Goal: Task Accomplishment & Management: Manage account settings

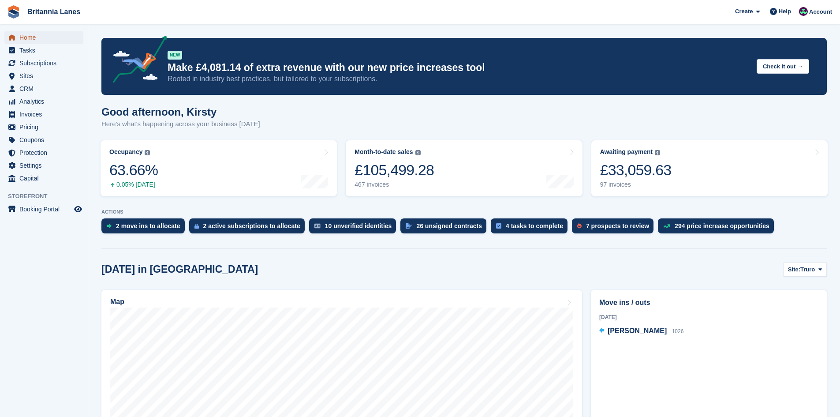
click at [56, 33] on span "Home" at bounding box center [45, 37] width 53 height 12
click at [23, 37] on span "Home" at bounding box center [45, 37] width 53 height 12
click at [652, 174] on div "£33,059.63" at bounding box center [635, 170] width 71 height 18
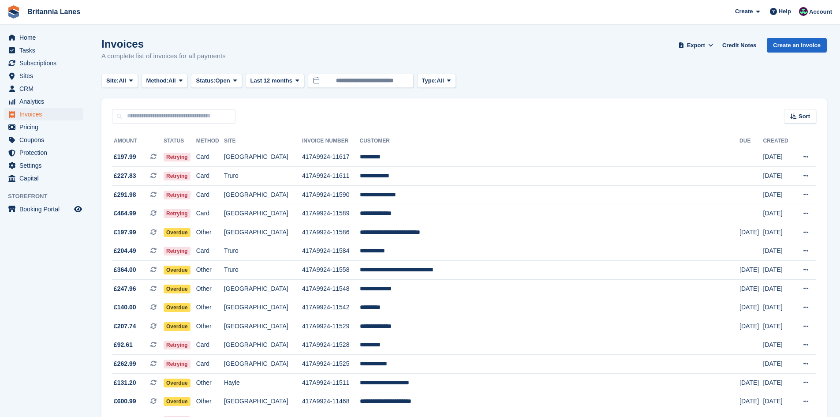
click at [114, 79] on span "Site:" at bounding box center [112, 80] width 12 height 9
click at [132, 171] on link "Hayle" at bounding box center [144, 165] width 79 height 16
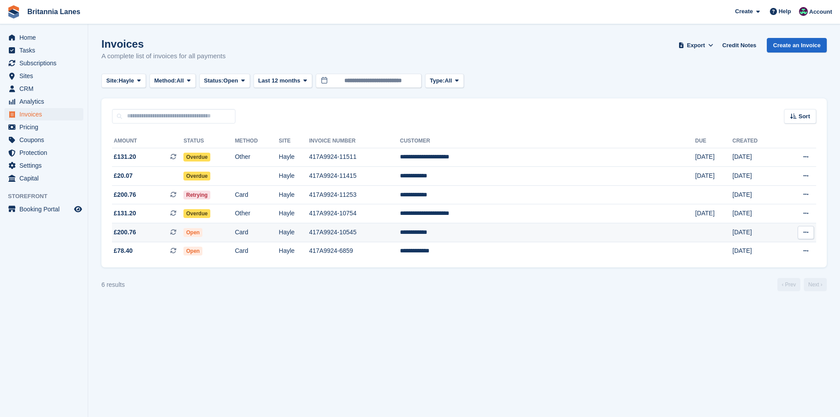
click at [531, 233] on td "**********" at bounding box center [547, 232] width 295 height 19
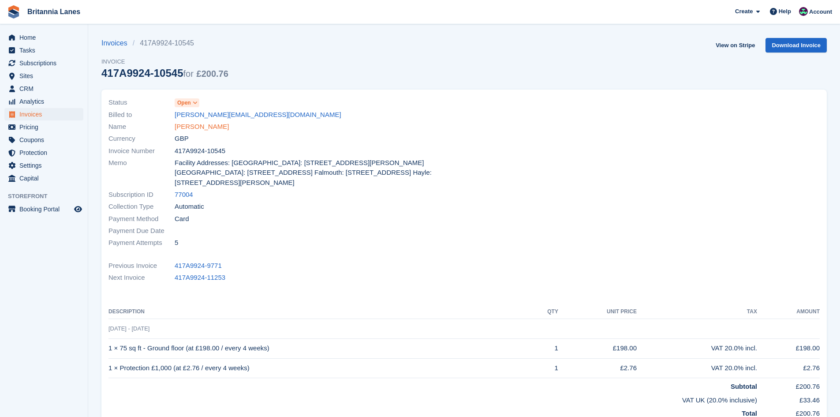
click at [186, 128] on link "Darren Green" at bounding box center [202, 127] width 54 height 10
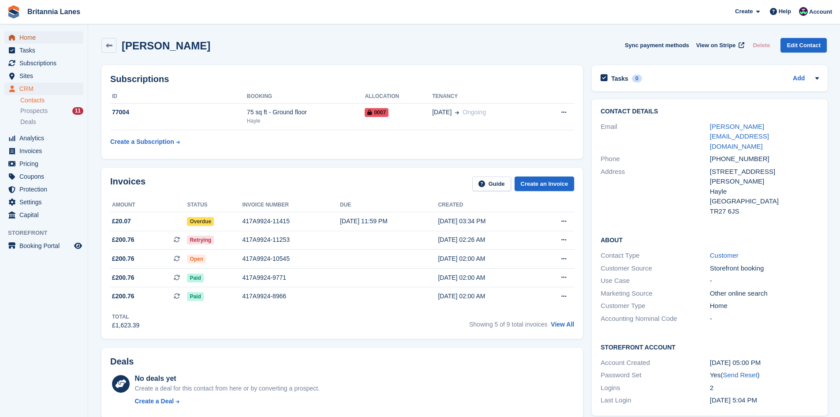
click at [21, 32] on span "Home" at bounding box center [45, 37] width 53 height 12
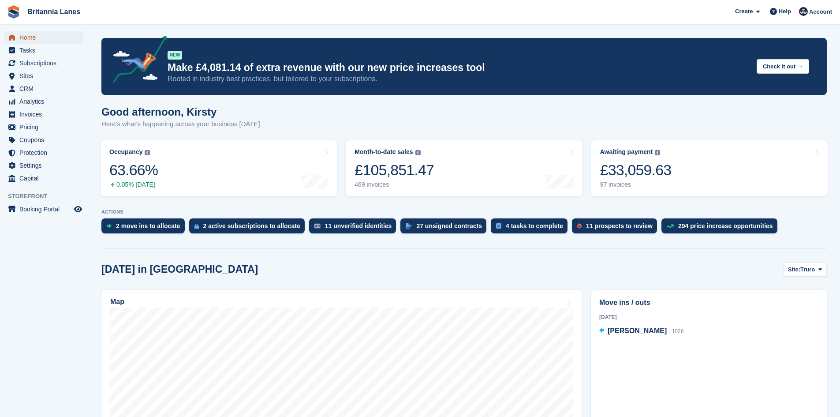
click at [46, 41] on span "Home" at bounding box center [45, 37] width 53 height 12
click at [655, 155] on img at bounding box center [657, 152] width 5 height 5
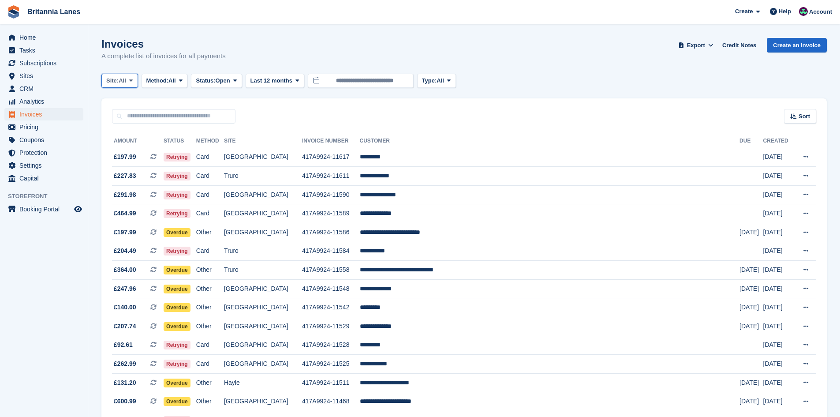
click at [123, 82] on span "All" at bounding box center [122, 80] width 7 height 9
click at [136, 159] on link "Hayle" at bounding box center [144, 165] width 79 height 16
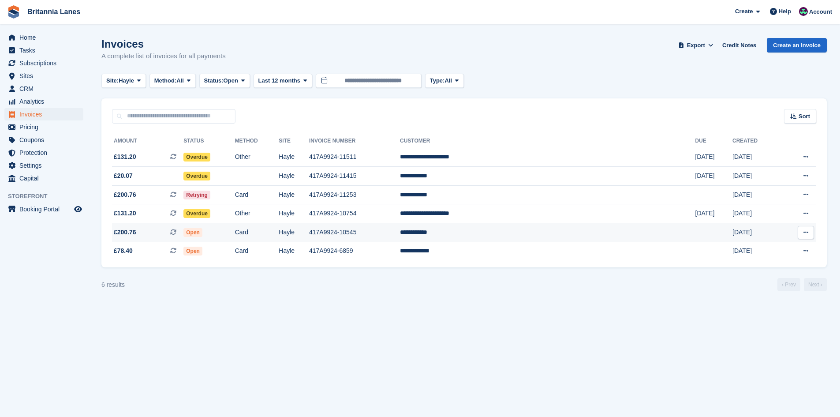
click at [522, 234] on td "**********" at bounding box center [547, 232] width 295 height 19
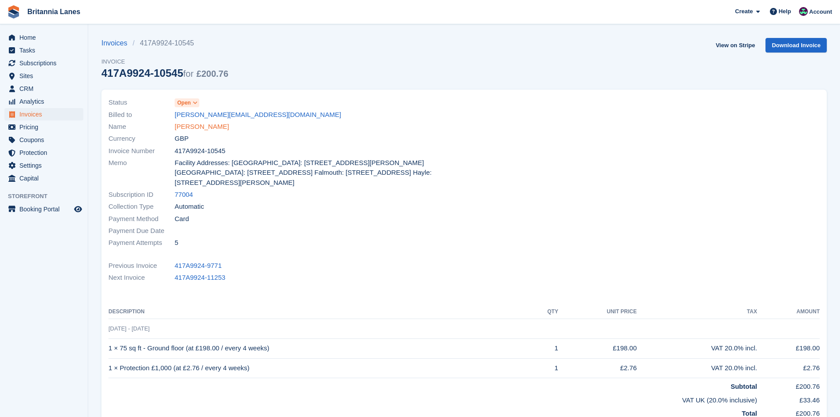
click at [192, 128] on link "Darren Green" at bounding box center [202, 127] width 54 height 10
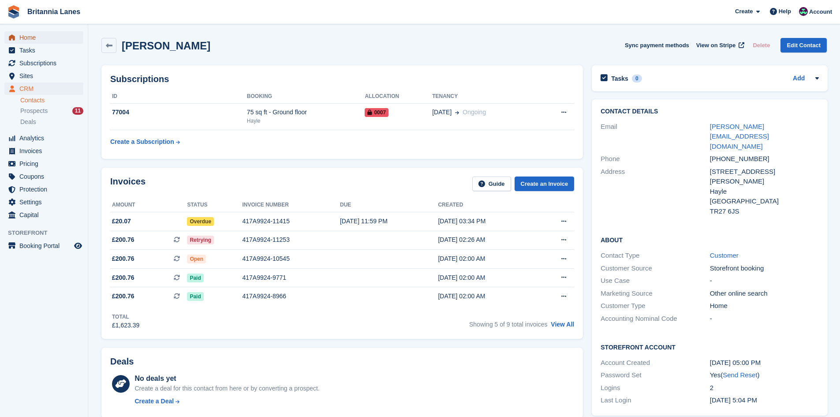
drag, startPoint x: 27, startPoint y: 37, endPoint x: 38, endPoint y: 40, distance: 11.3
click at [27, 37] on span "Home" at bounding box center [45, 37] width 53 height 12
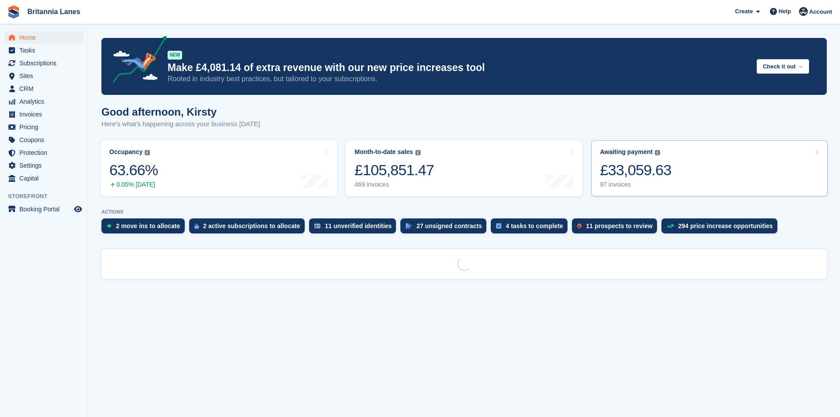
click at [692, 174] on link "Awaiting payment The total outstanding balance on all open invoices. £33,059.63…" at bounding box center [709, 168] width 236 height 56
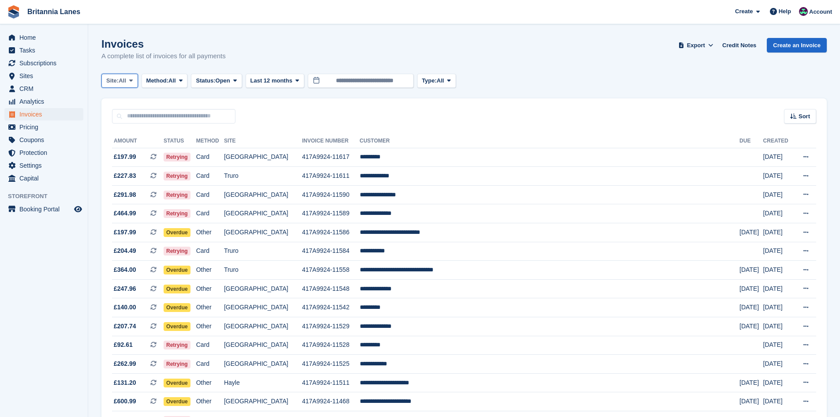
click at [123, 83] on span "All" at bounding box center [122, 80] width 7 height 9
click at [124, 128] on link "Falmouth" at bounding box center [144, 133] width 79 height 16
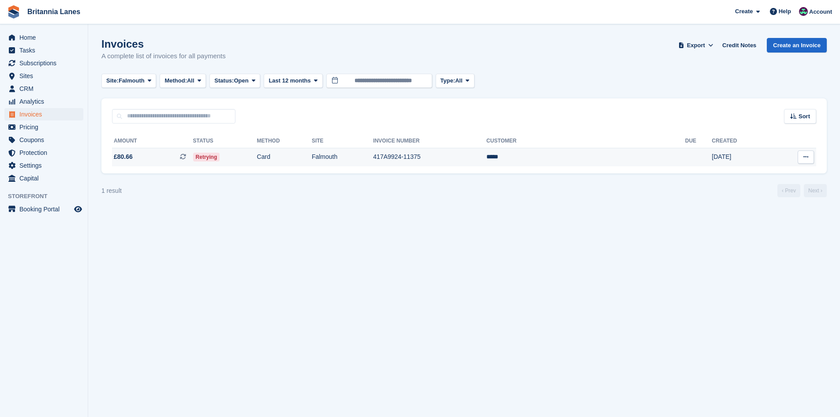
click at [589, 157] on td "*****" at bounding box center [585, 157] width 199 height 19
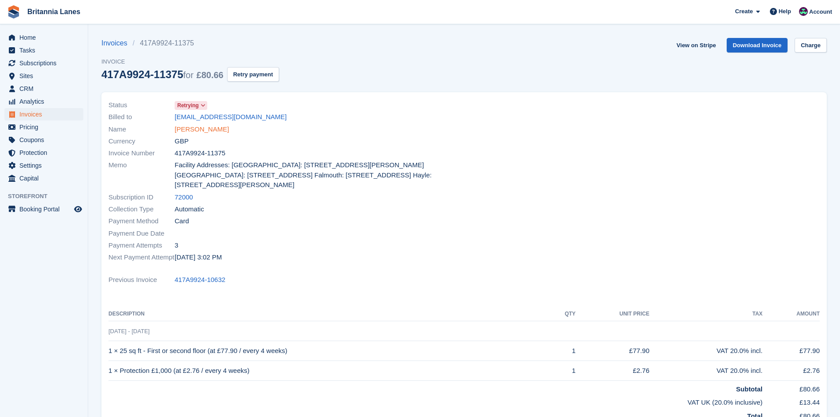
click at [181, 126] on link "[PERSON_NAME]" at bounding box center [202, 129] width 54 height 10
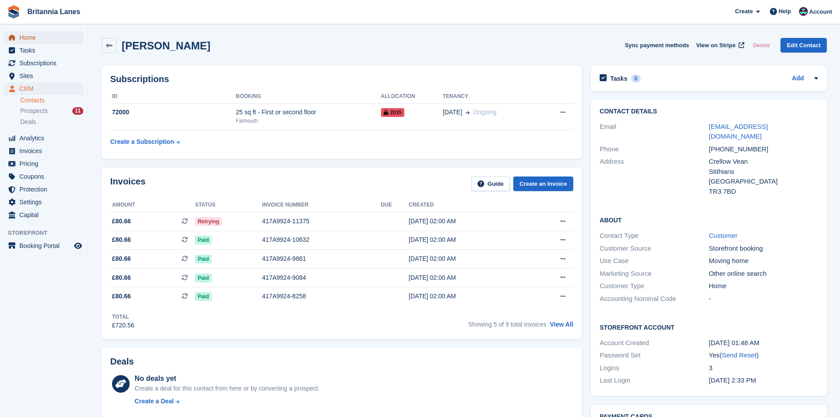
click at [36, 34] on span "Home" at bounding box center [45, 37] width 53 height 12
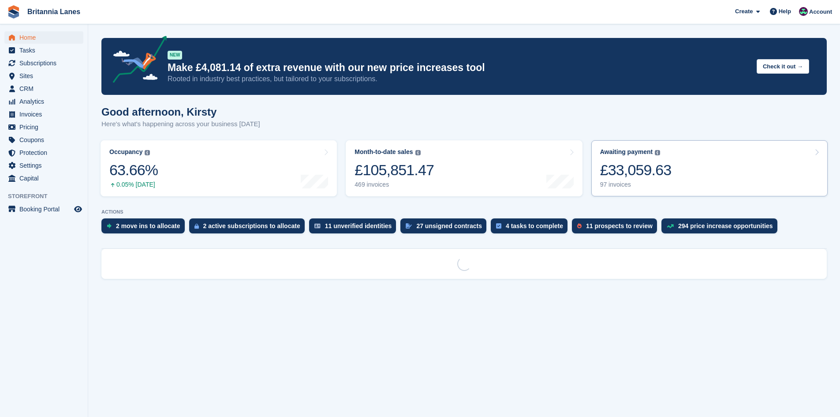
click at [713, 158] on link "Awaiting payment The total outstanding balance on all open invoices. £33,059.63…" at bounding box center [709, 168] width 236 height 56
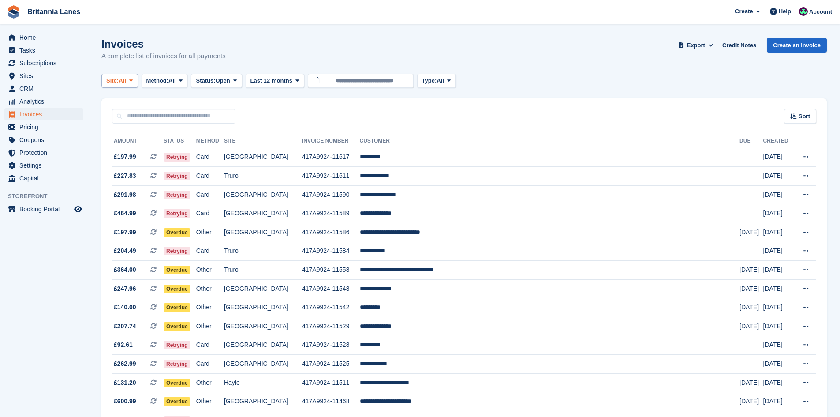
drag, startPoint x: 104, startPoint y: 73, endPoint x: 116, endPoint y: 82, distance: 14.5
click at [116, 82] on span "Site:" at bounding box center [112, 80] width 12 height 9
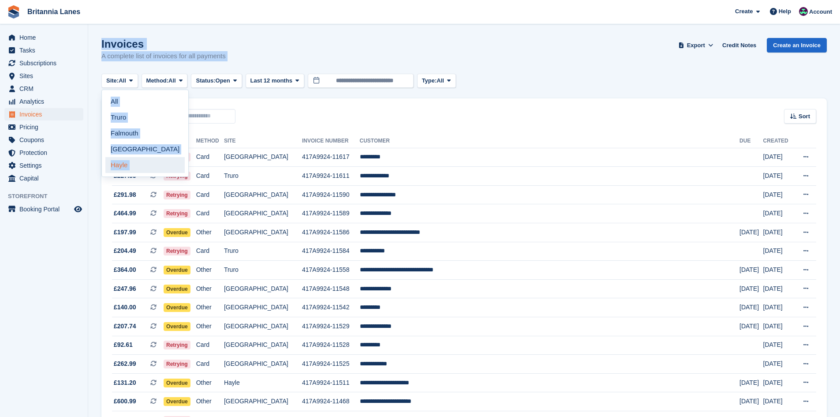
click at [114, 166] on link "Hayle" at bounding box center [144, 165] width 79 height 16
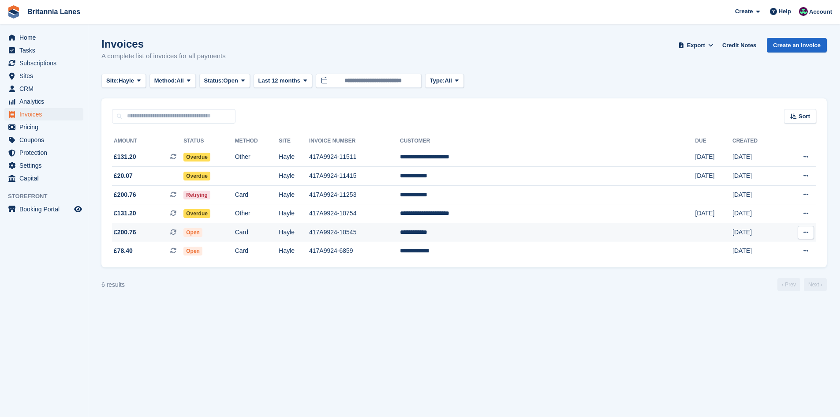
click at [532, 235] on td "**********" at bounding box center [547, 232] width 295 height 19
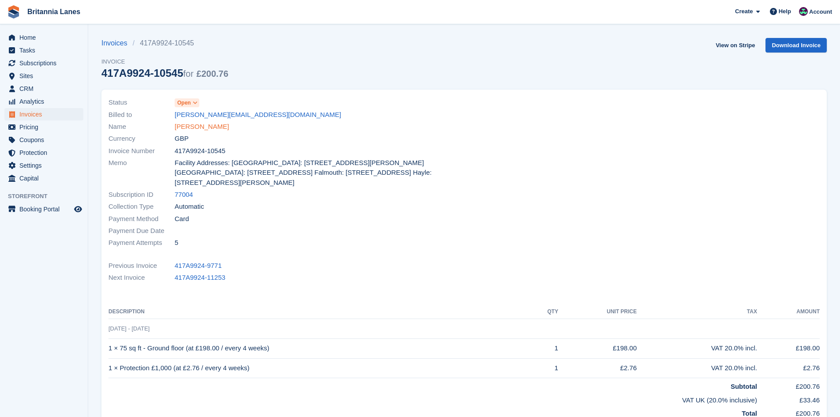
click at [189, 127] on link "Darren Green" at bounding box center [202, 127] width 54 height 10
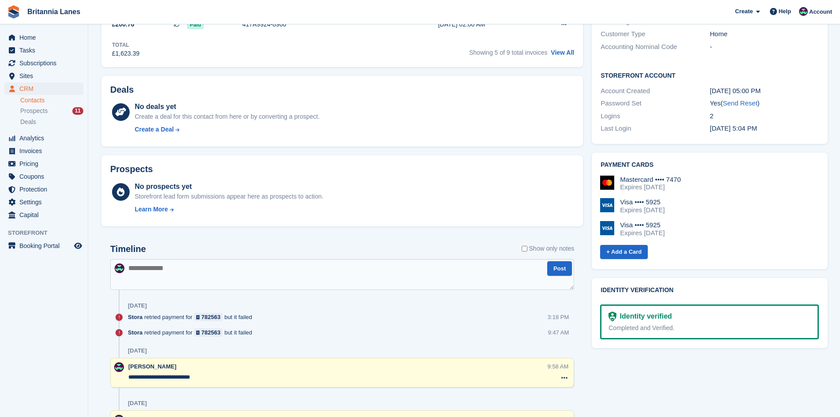
scroll to position [353, 0]
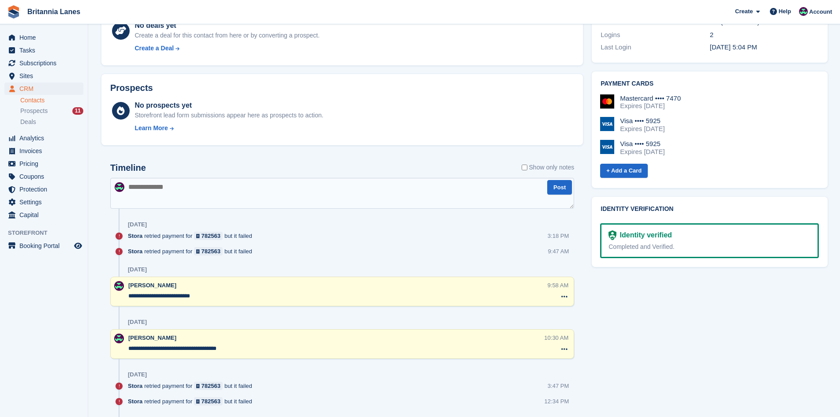
click at [146, 194] on textarea at bounding box center [342, 193] width 464 height 31
type textarea "*"
type textarea "*********"
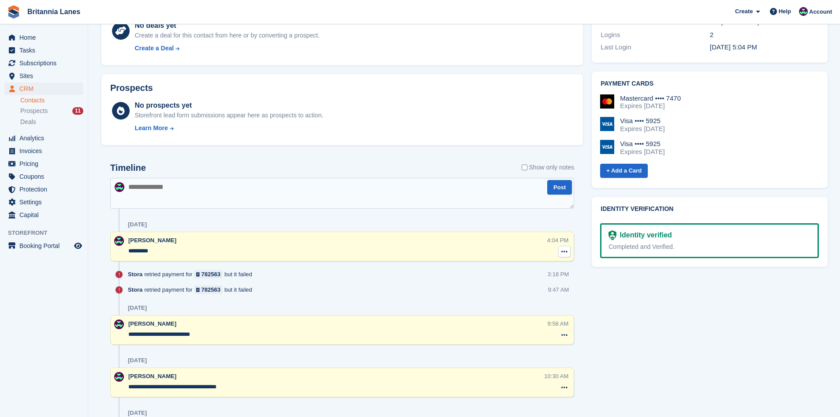
click at [565, 252] on icon at bounding box center [564, 251] width 6 height 7
click at [525, 262] on p "Delete note" at bounding box center [528, 267] width 77 height 11
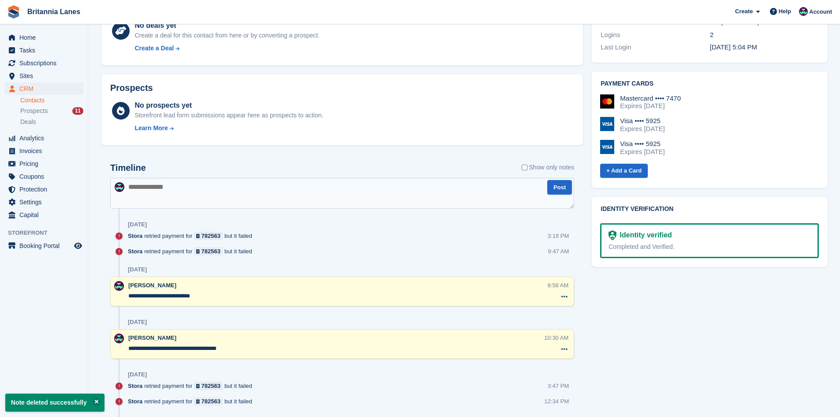
click at [153, 180] on textarea at bounding box center [342, 193] width 464 height 31
type textarea "**********"
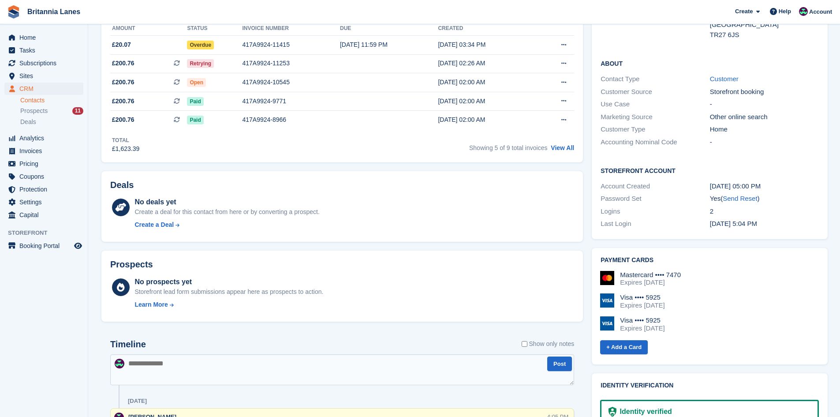
scroll to position [0, 0]
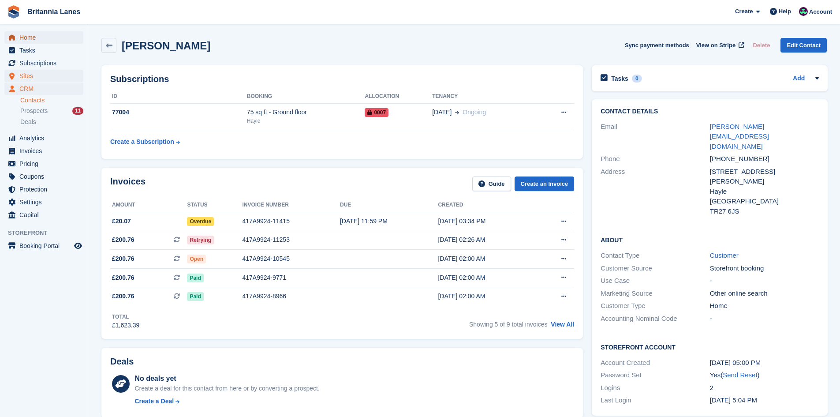
drag, startPoint x: 43, startPoint y: 41, endPoint x: 75, endPoint y: 72, distance: 45.5
click at [43, 41] on span "Home" at bounding box center [45, 37] width 53 height 12
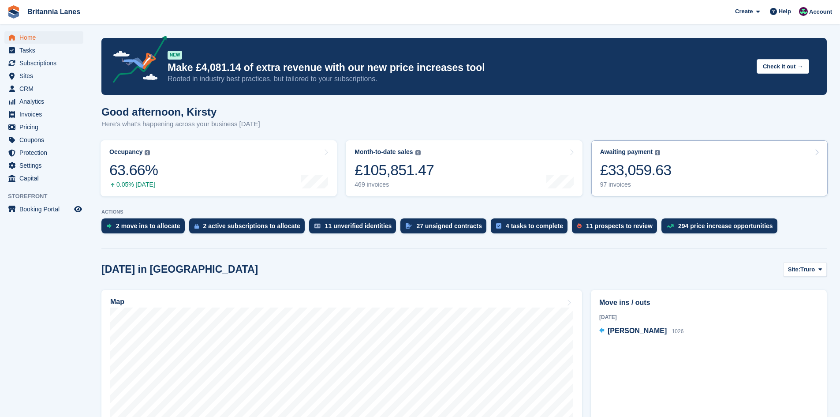
click at [644, 155] on div "Awaiting payment" at bounding box center [626, 151] width 53 height 7
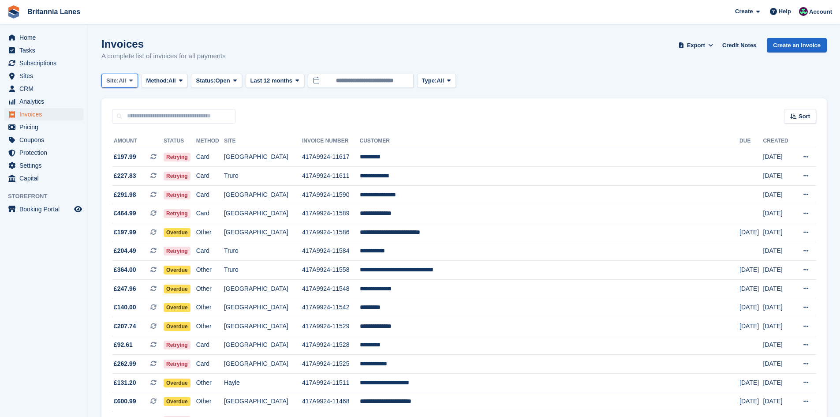
click at [116, 81] on span "Site:" at bounding box center [112, 80] width 12 height 9
click at [135, 132] on link "Falmouth" at bounding box center [144, 133] width 79 height 16
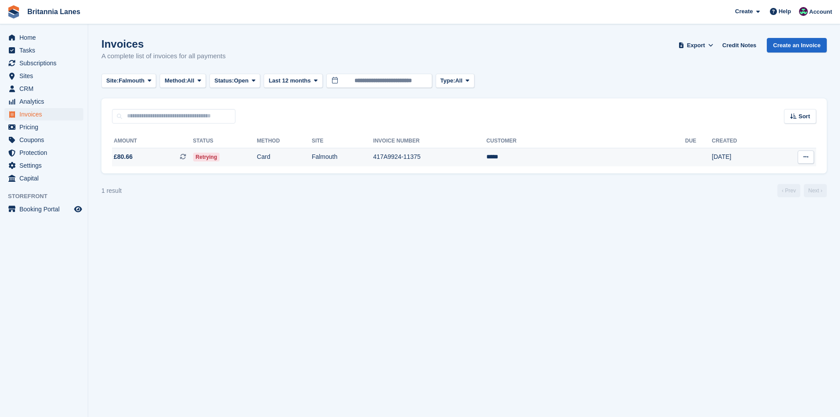
click at [312, 164] on td "Card" at bounding box center [284, 157] width 55 height 19
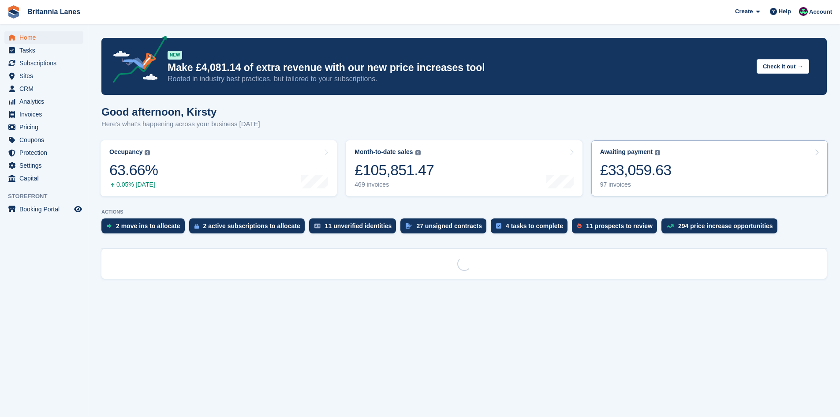
click at [671, 166] on link "Awaiting payment The total outstanding balance on all open invoices. £33,059.63…" at bounding box center [709, 168] width 236 height 56
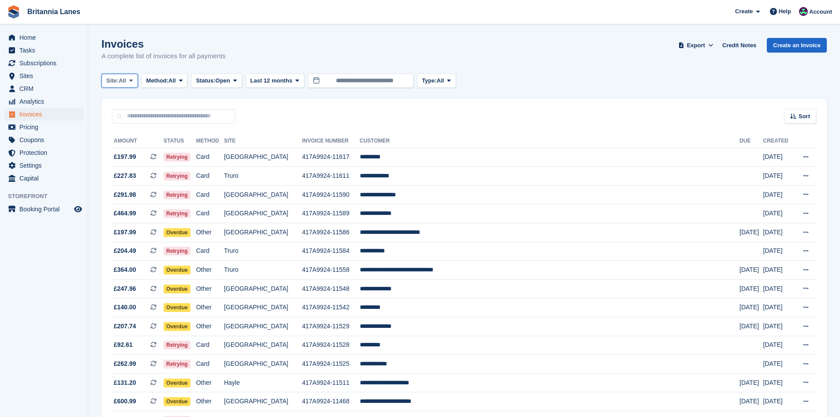
click at [136, 75] on button "Site: All" at bounding box center [119, 81] width 37 height 15
click at [115, 129] on link "Falmouth" at bounding box center [144, 133] width 79 height 16
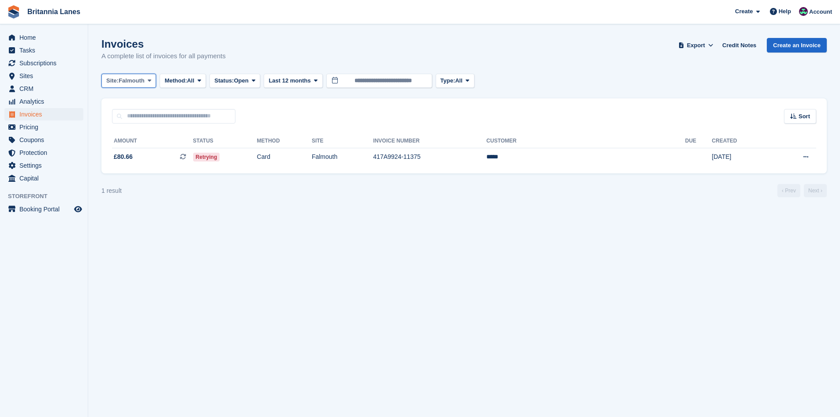
click at [119, 84] on span "Site:" at bounding box center [112, 80] width 12 height 9
click at [118, 160] on link "Hayle" at bounding box center [144, 165] width 79 height 16
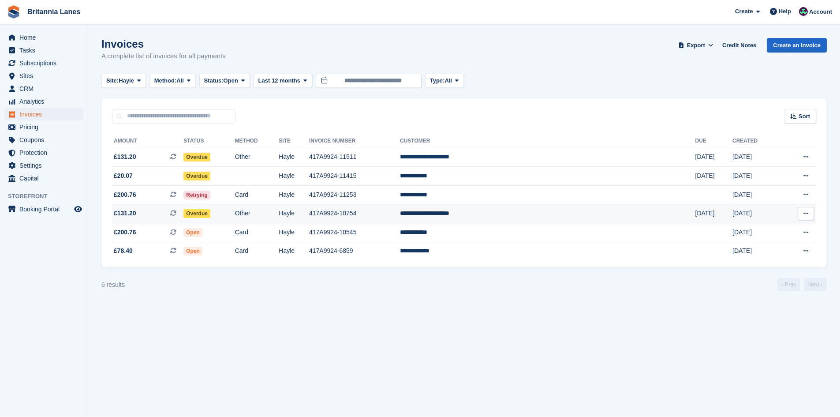
click at [563, 205] on td "**********" at bounding box center [547, 213] width 295 height 19
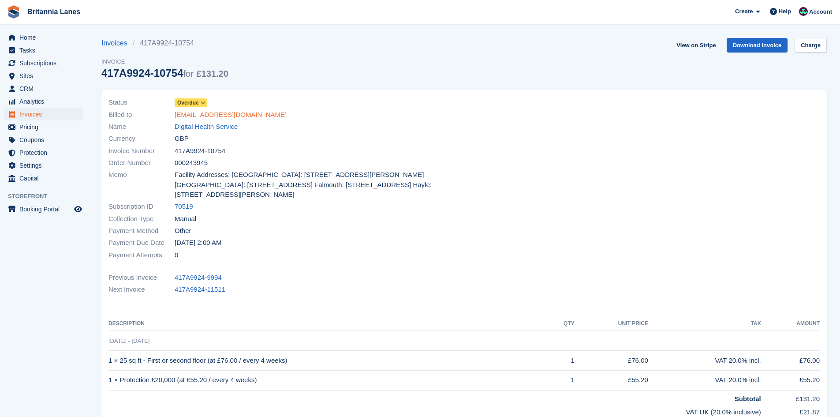
click at [211, 114] on link "[EMAIL_ADDRESS][DOMAIN_NAME]" at bounding box center [231, 115] width 112 height 10
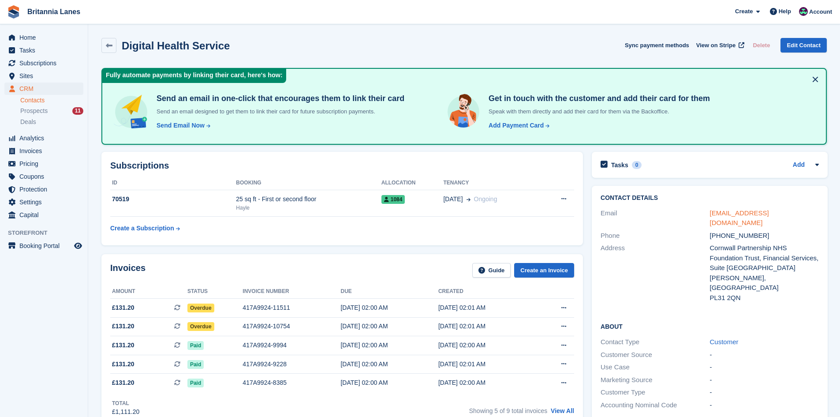
click at [751, 209] on link "[EMAIL_ADDRESS][DOMAIN_NAME]" at bounding box center [739, 218] width 59 height 18
click at [46, 37] on span "Home" at bounding box center [45, 37] width 53 height 12
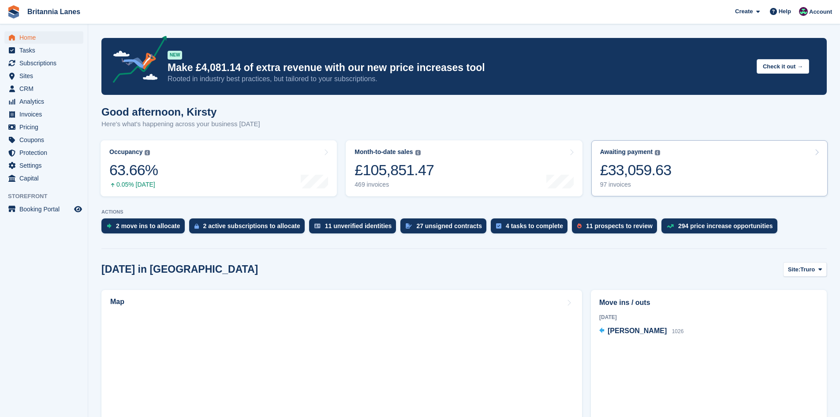
click at [681, 163] on link "Awaiting payment The total outstanding balance on all open invoices. £33,059.63…" at bounding box center [709, 168] width 236 height 56
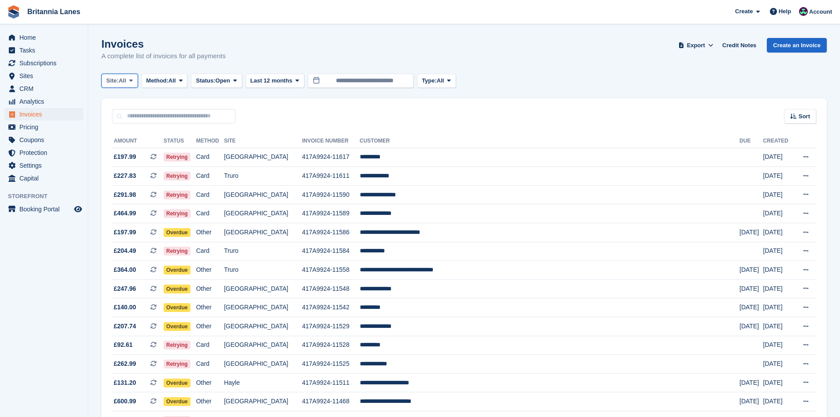
click at [118, 82] on span "Site:" at bounding box center [112, 80] width 12 height 9
click at [123, 128] on link "Falmouth" at bounding box center [144, 133] width 79 height 16
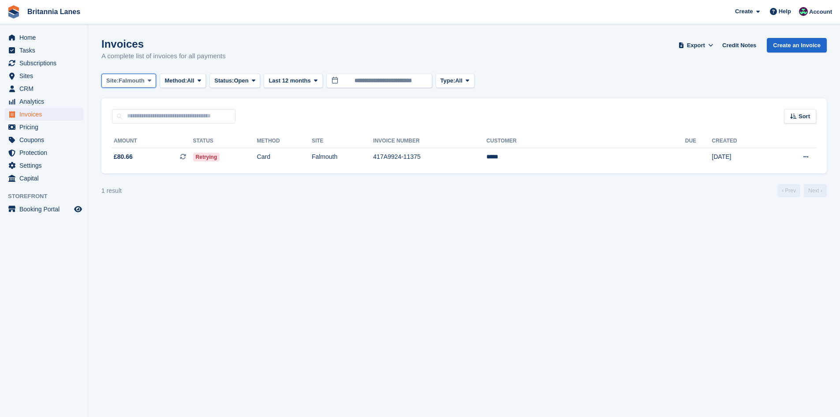
click at [117, 79] on span "Site:" at bounding box center [112, 80] width 12 height 9
click at [122, 163] on link "Hayle" at bounding box center [144, 165] width 79 height 16
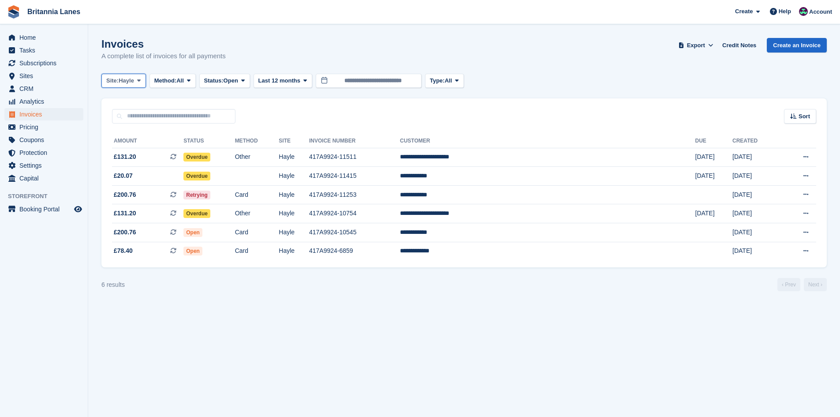
click at [132, 77] on span "Hayle" at bounding box center [126, 80] width 15 height 9
click at [135, 119] on link "Truro" at bounding box center [144, 117] width 79 height 16
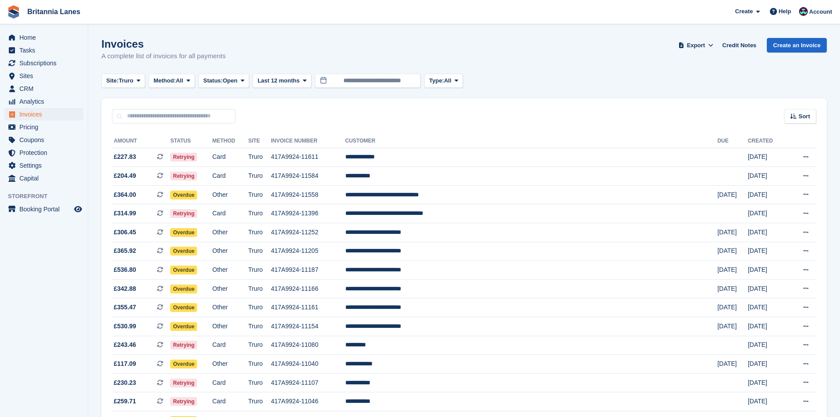
scroll to position [151, 0]
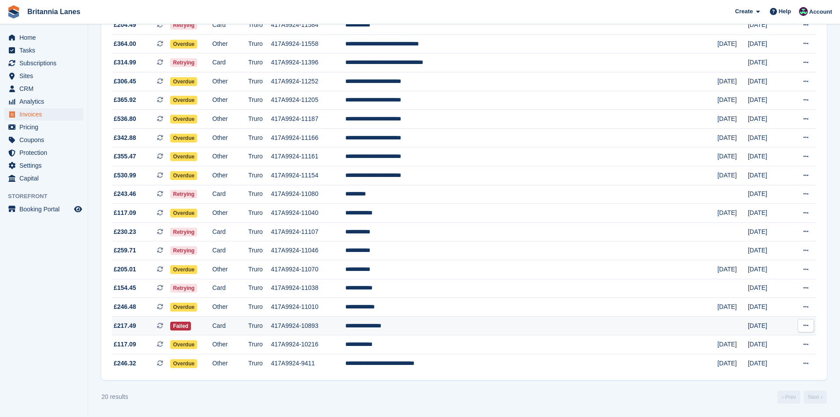
click at [472, 324] on td "**********" at bounding box center [531, 325] width 372 height 19
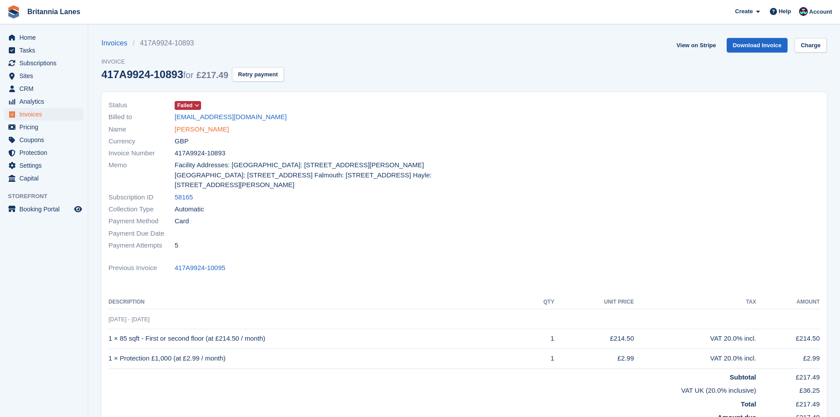
click at [209, 127] on link "[PERSON_NAME]" at bounding box center [202, 129] width 54 height 10
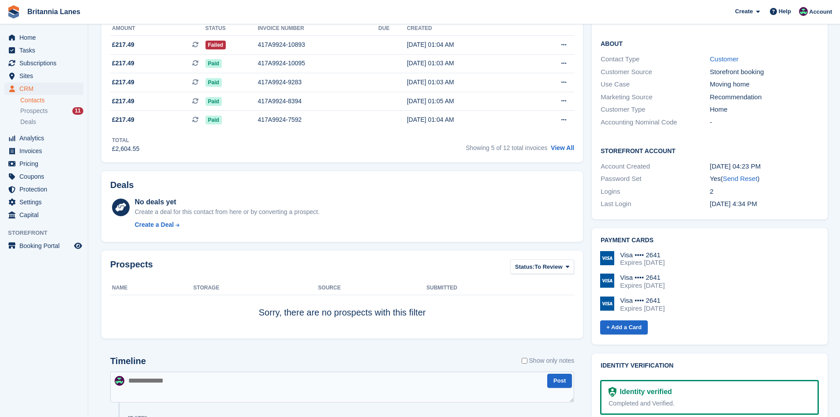
scroll to position [309, 0]
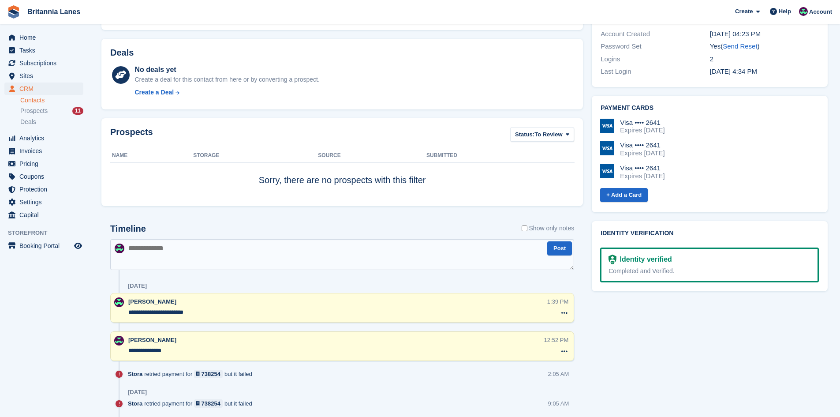
click at [165, 246] on textarea at bounding box center [342, 254] width 464 height 31
type textarea "**********"
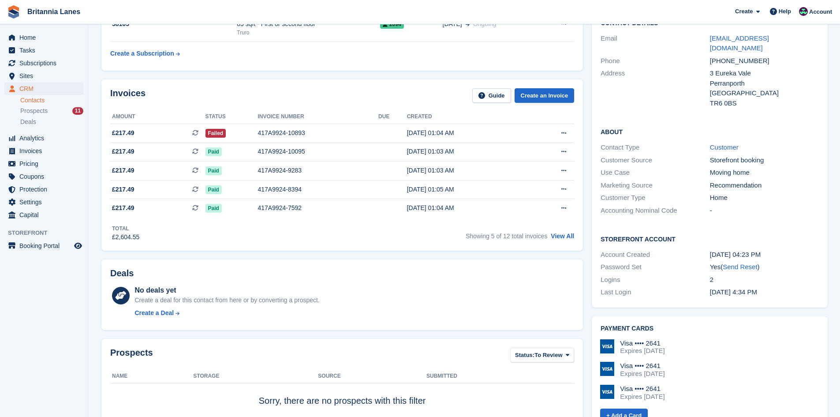
scroll to position [0, 0]
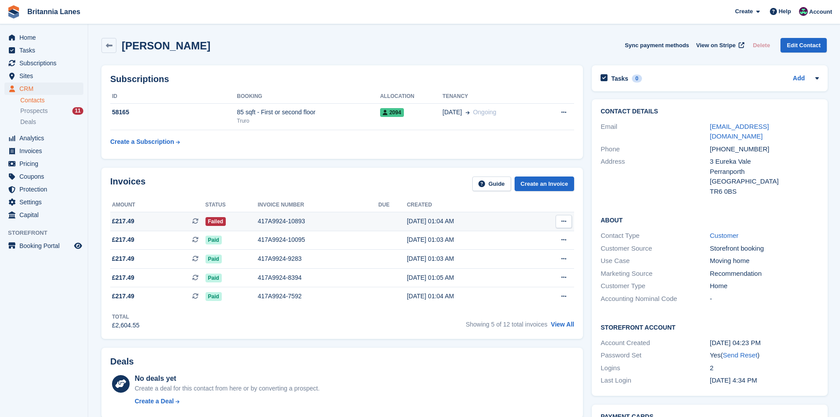
click at [285, 220] on div "417A9924-10893" at bounding box center [317, 220] width 121 height 9
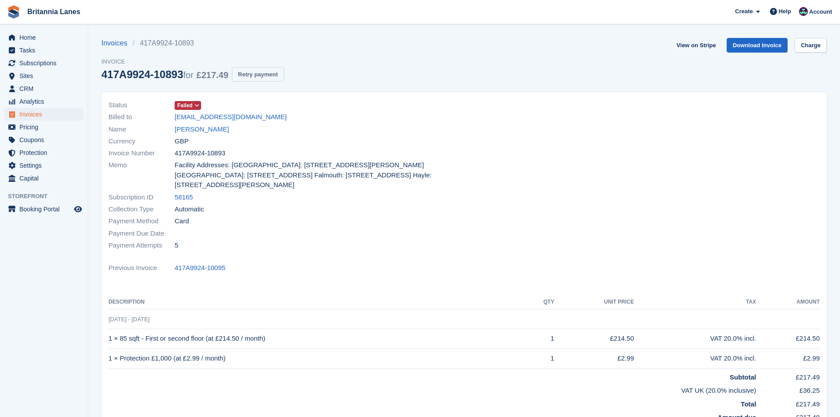
click at [254, 68] on button "Retry payment" at bounding box center [258, 74] width 52 height 15
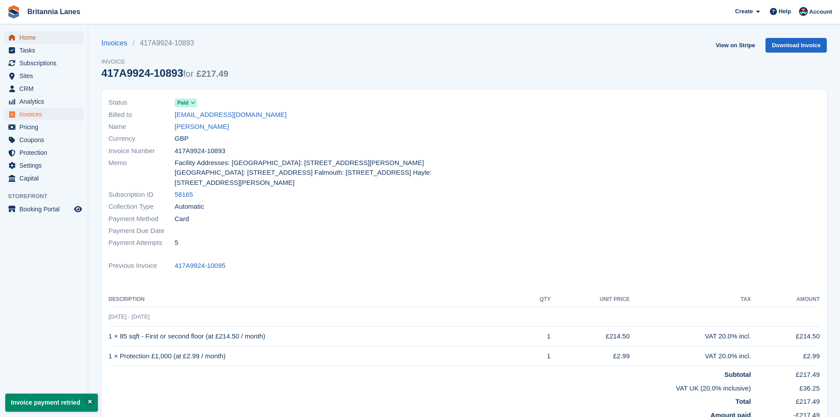
click at [32, 40] on span "Home" at bounding box center [45, 37] width 53 height 12
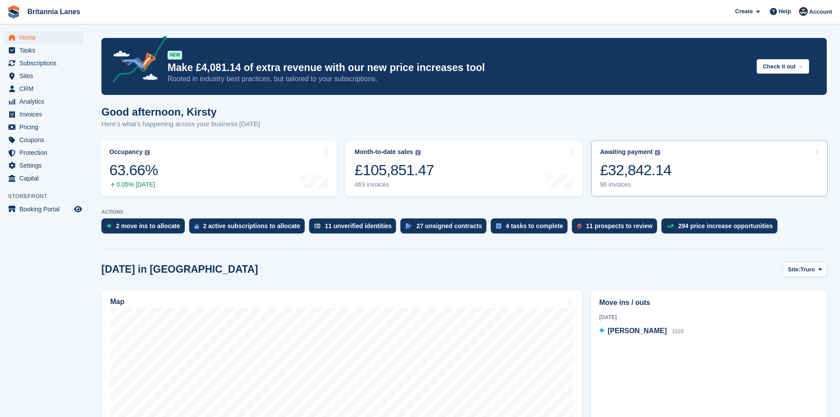
click at [722, 176] on link "Awaiting payment The total outstanding balance on all open invoices. £32,842.14…" at bounding box center [709, 168] width 236 height 56
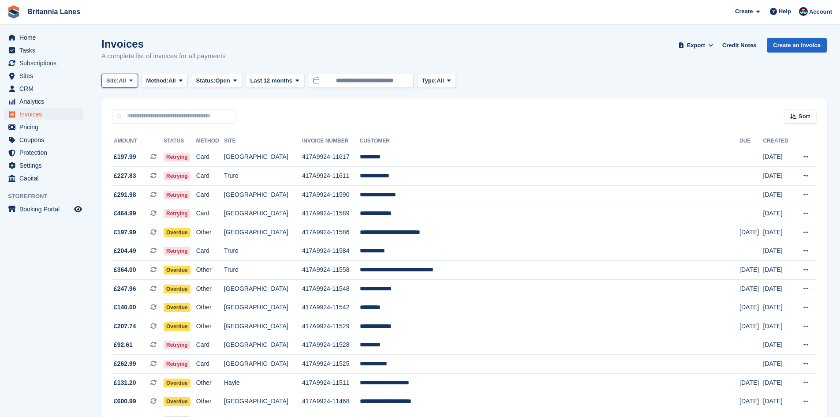
click at [119, 76] on span "Site:" at bounding box center [112, 80] width 12 height 9
click at [140, 115] on link "Truro" at bounding box center [144, 117] width 79 height 16
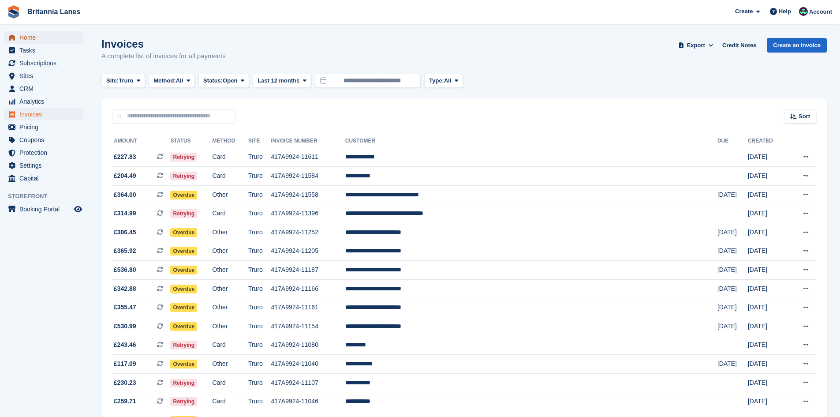
click at [22, 42] on span "Home" at bounding box center [45, 37] width 53 height 12
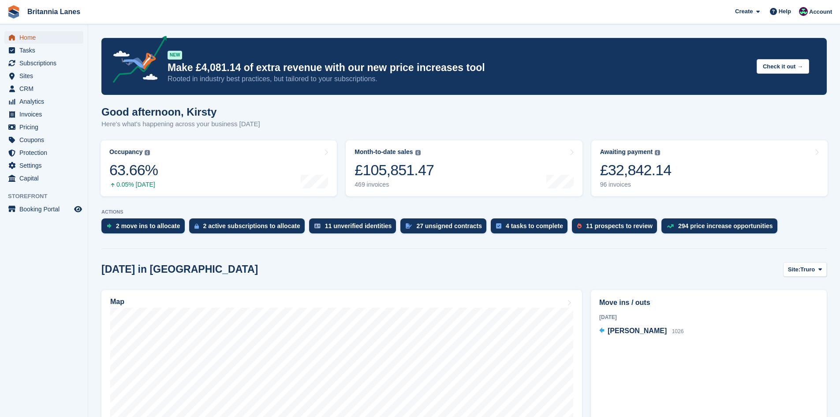
click at [49, 42] on span "Home" at bounding box center [45, 37] width 53 height 12
click at [38, 40] on span "Home" at bounding box center [45, 37] width 53 height 12
click at [31, 41] on span "Home" at bounding box center [45, 37] width 53 height 12
click at [61, 34] on span "Home" at bounding box center [45, 37] width 53 height 12
click at [31, 36] on span "Home" at bounding box center [45, 37] width 53 height 12
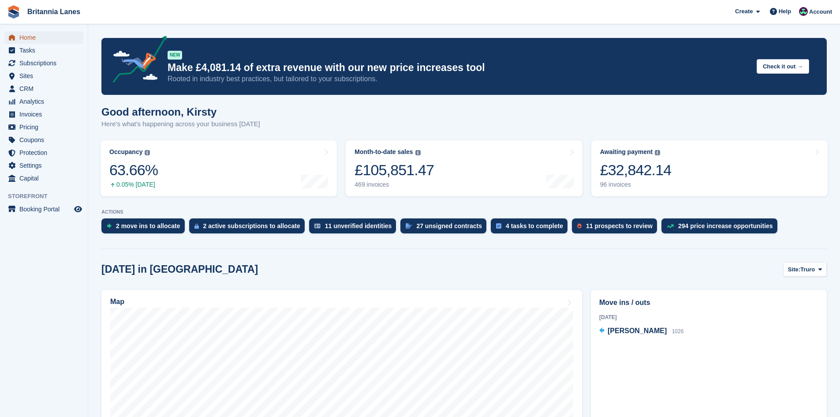
click at [29, 37] on span "Home" at bounding box center [45, 37] width 53 height 12
click at [39, 37] on span "Home" at bounding box center [45, 37] width 53 height 12
click at [808, 11] on img at bounding box center [803, 11] width 9 height 9
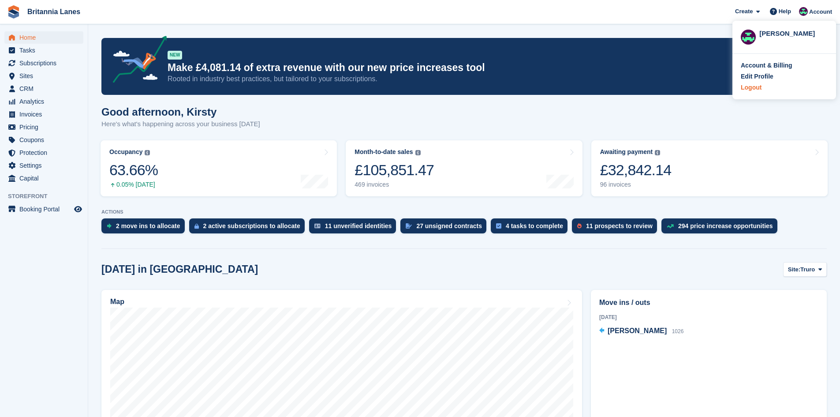
click at [761, 88] on div "Logout" at bounding box center [784, 87] width 87 height 9
